Goal: Find specific page/section

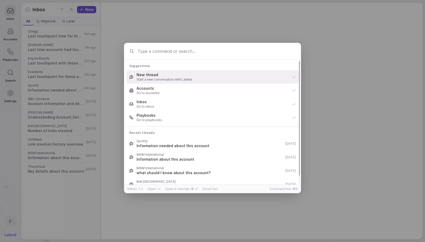
type input "j"
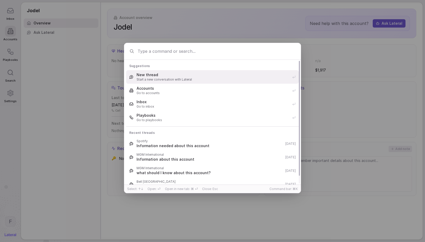
type input "t"
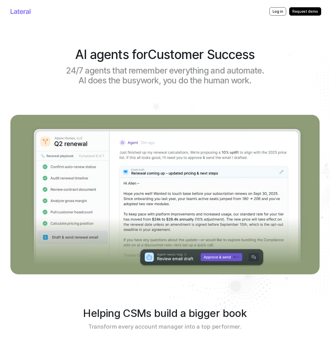
click at [164, 107] on div "AI agents for Customer Success 24/7 agents that remember everything and automat…" at bounding box center [164, 69] width 309 height 92
click at [37, 66] on div "AI agents for Customer Success 24/7 agents that remember everything and automat…" at bounding box center [164, 69] width 309 height 92
